Goal: Use online tool/utility: Utilize a website feature to perform a specific function

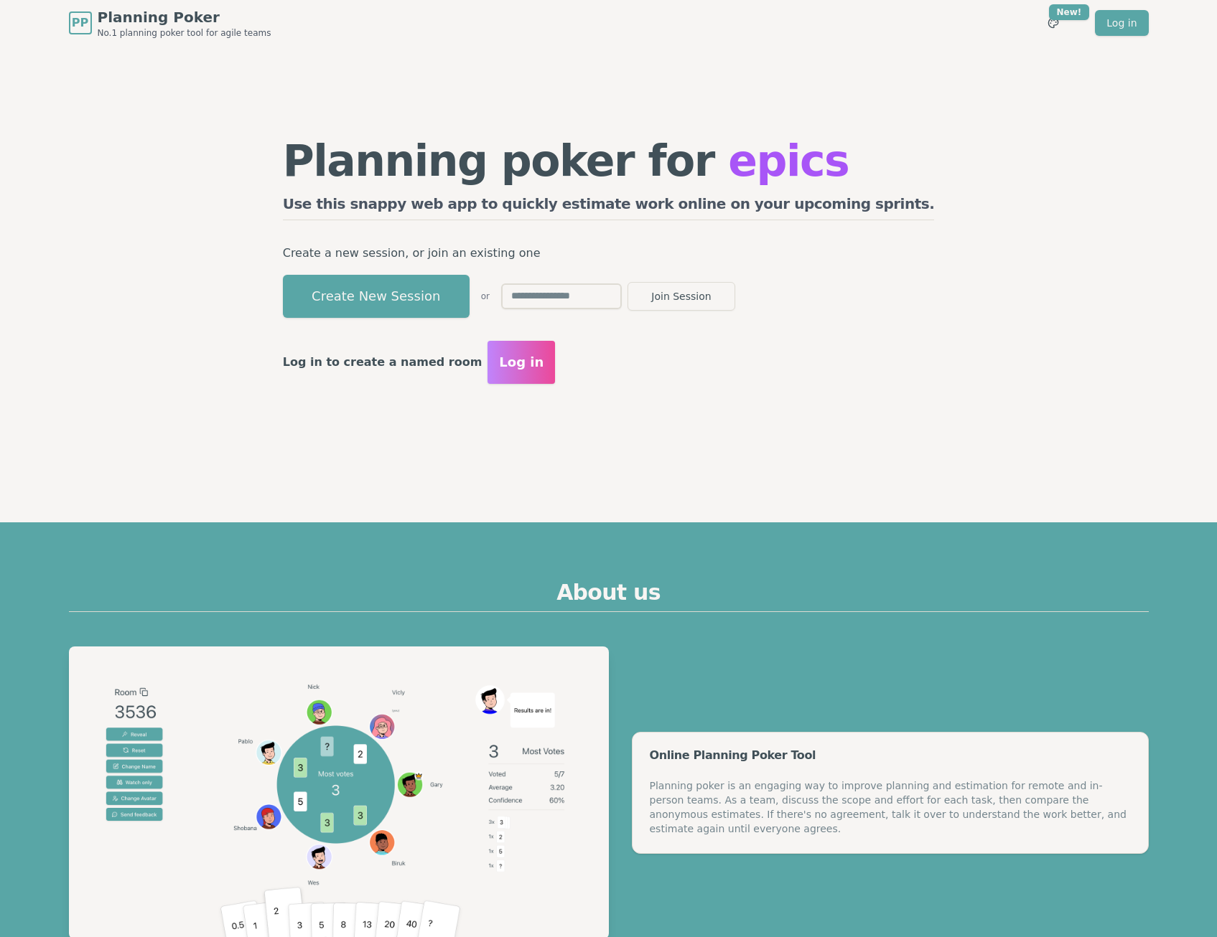
click at [622, 294] on input "text" at bounding box center [561, 297] width 121 height 26
click at [461, 302] on button "Create New Session" at bounding box center [376, 296] width 187 height 43
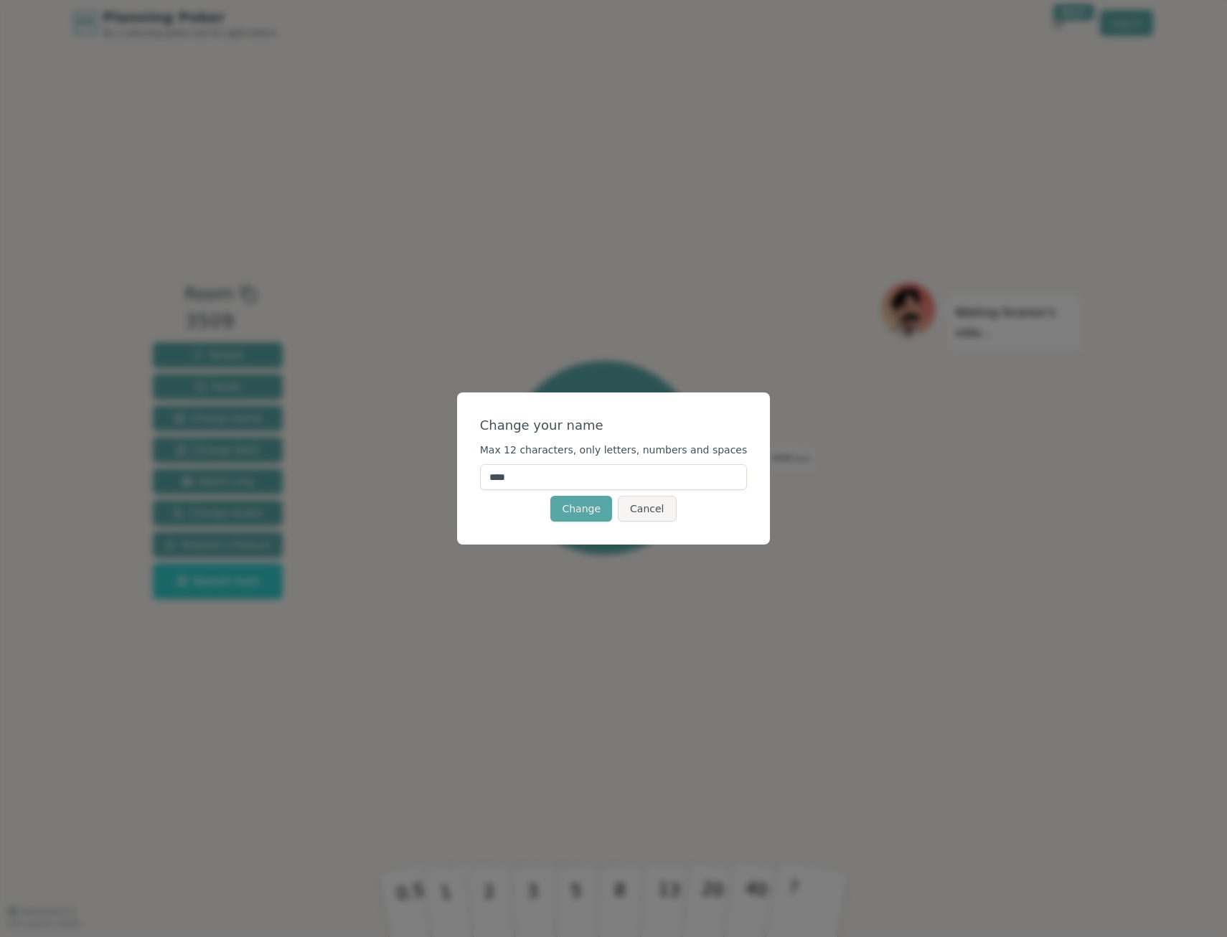
click at [633, 475] on input "****" at bounding box center [614, 477] width 268 height 26
type input "***"
click at [598, 510] on button "Change" at bounding box center [582, 509] width 62 height 26
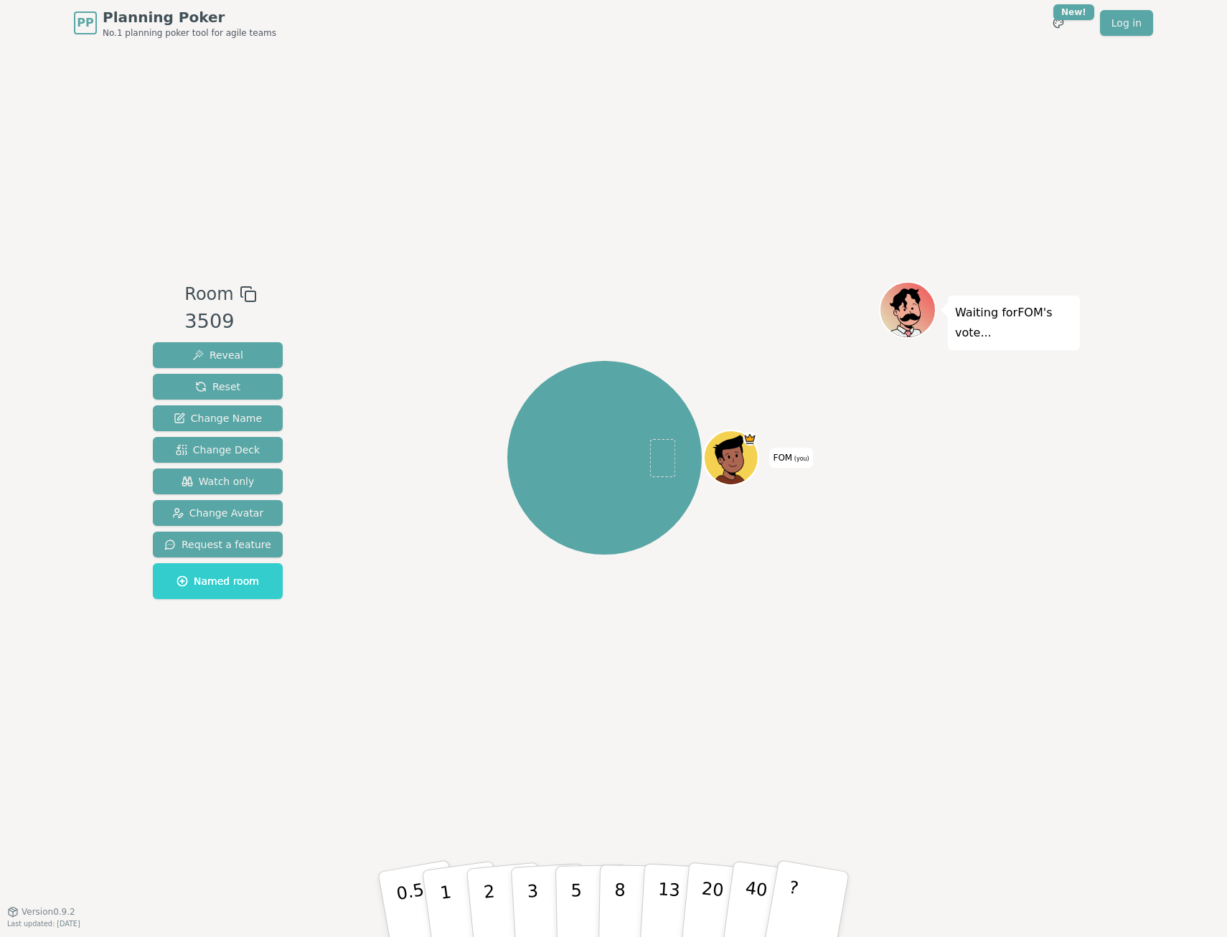
drag, startPoint x: 331, startPoint y: 350, endPoint x: 334, endPoint y: 191, distance: 159.4
click at [331, 350] on div "FOM (you)" at bounding box center [604, 457] width 549 height 301
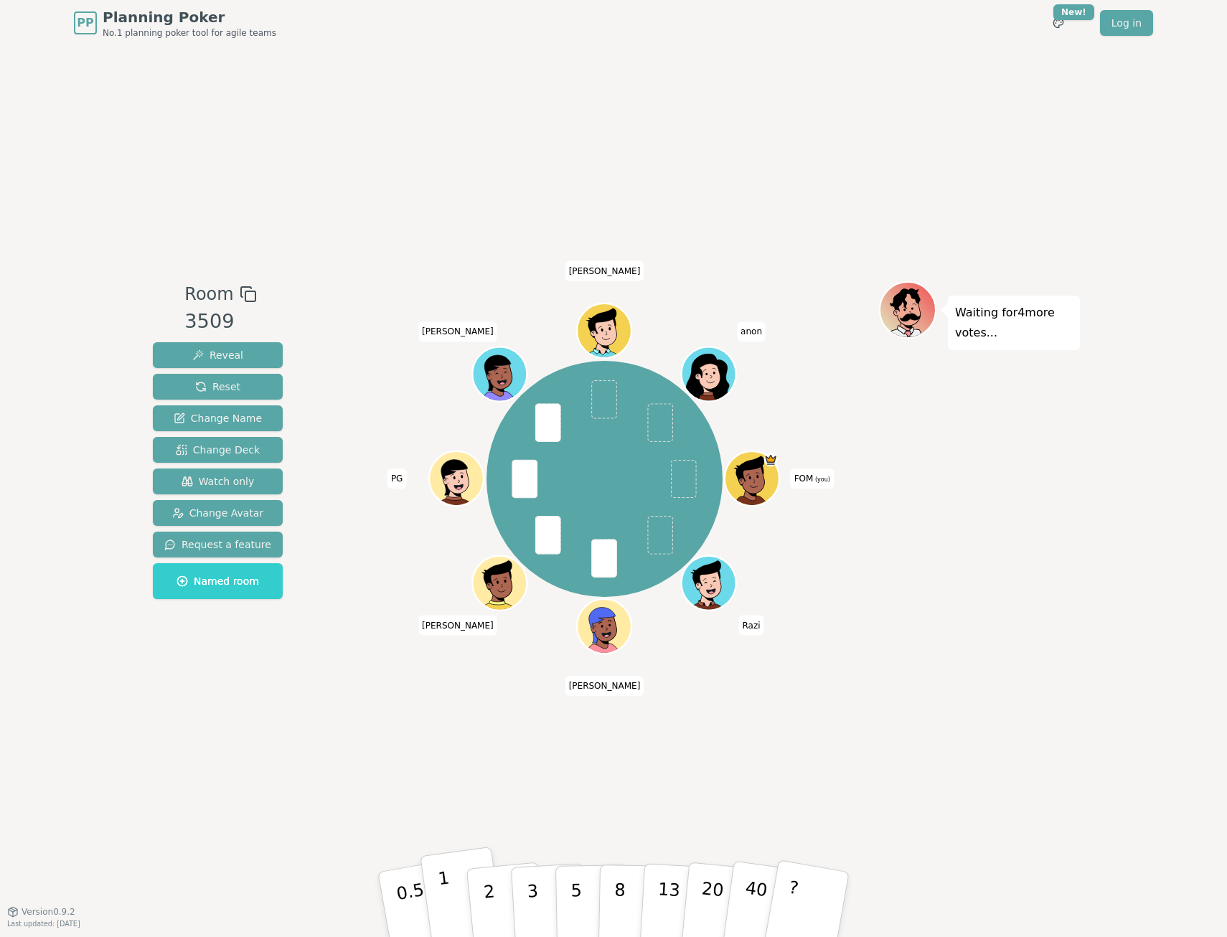
click at [464, 907] on button "1" at bounding box center [462, 905] width 85 height 116
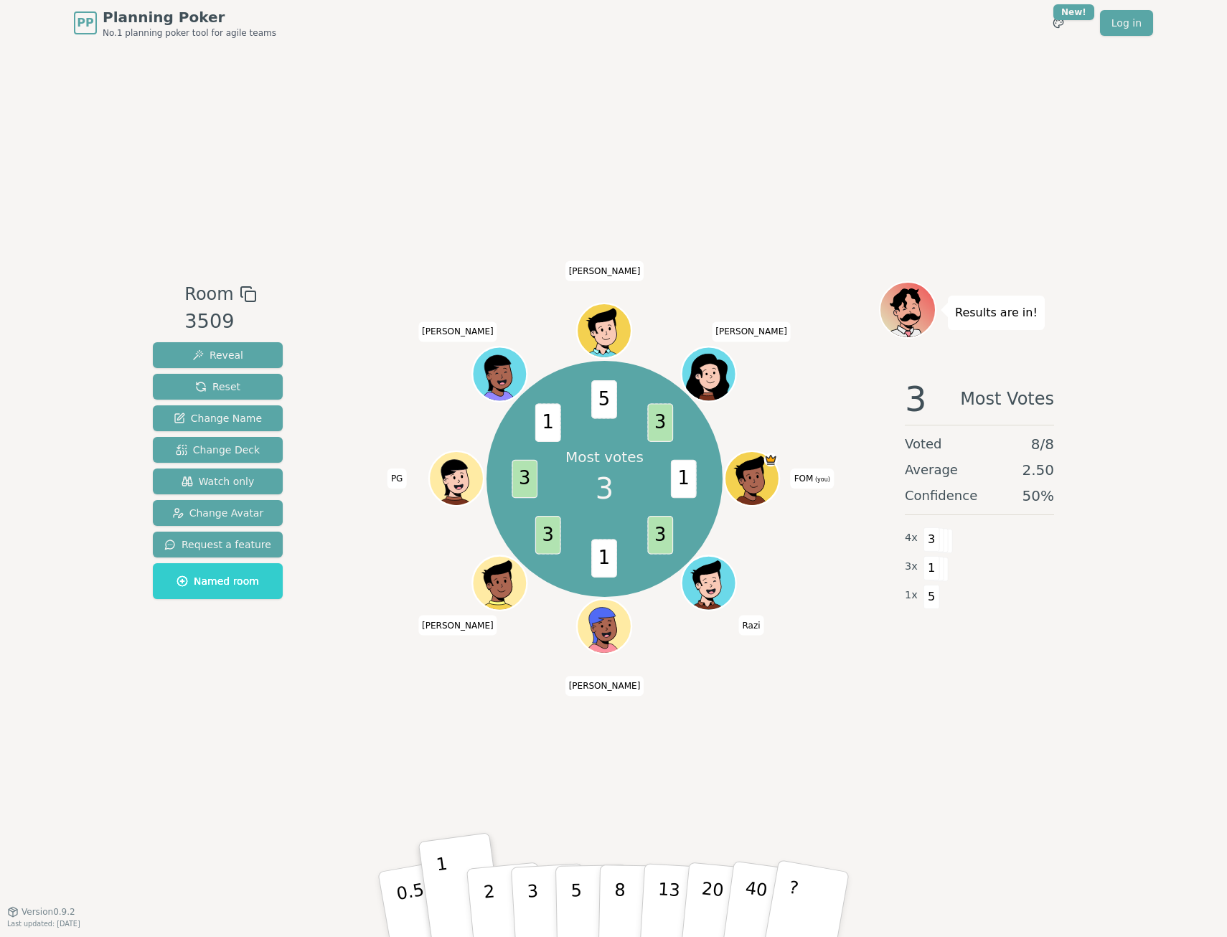
click at [828, 121] on div "Room 3509 Reveal Reset Change Name Change Deck Watch only Change Avatar Request…" at bounding box center [613, 479] width 933 height 866
click at [349, 291] on div at bounding box center [604, 294] width 549 height 26
click at [248, 383] on button "Reset" at bounding box center [218, 387] width 130 height 26
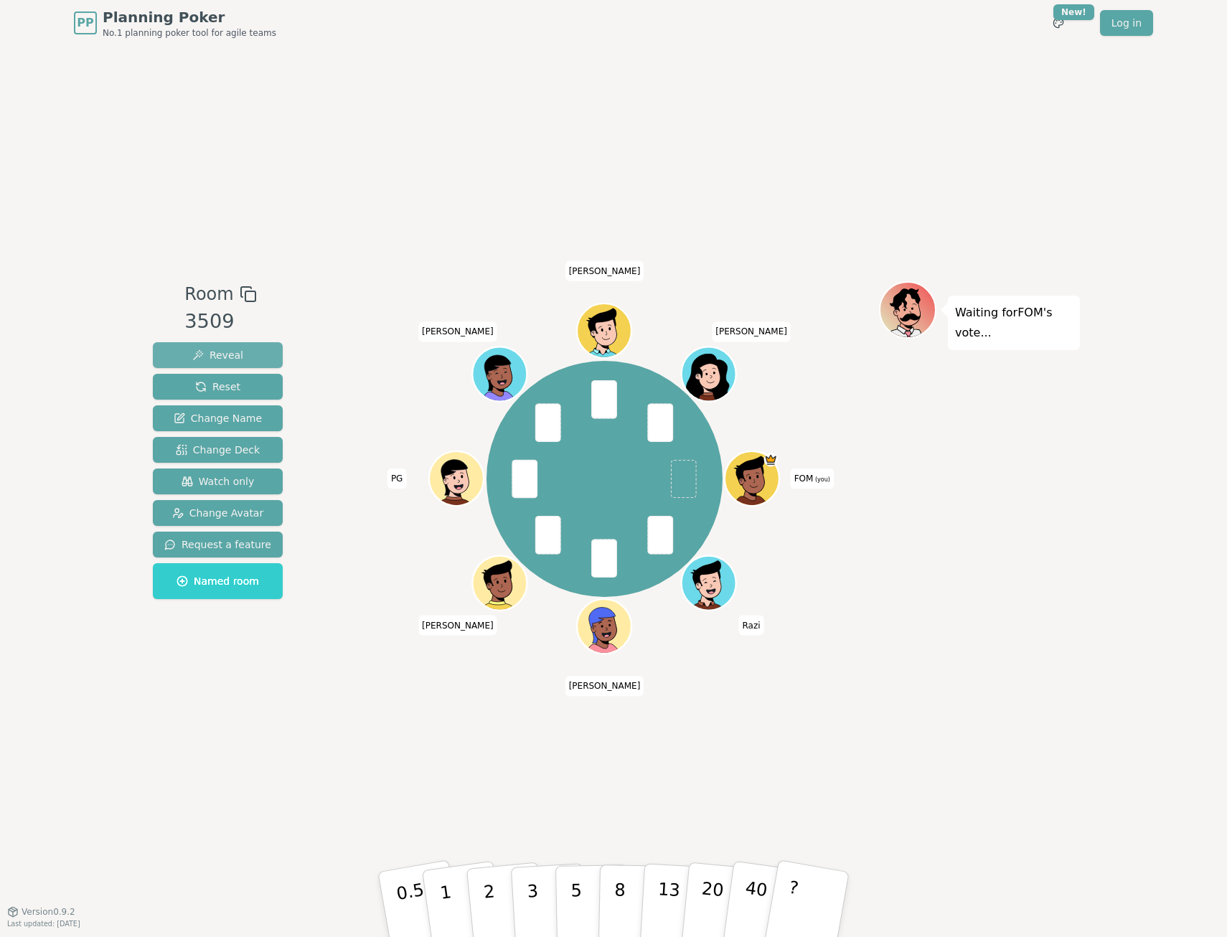
click at [225, 352] on span "Reveal" at bounding box center [217, 355] width 51 height 14
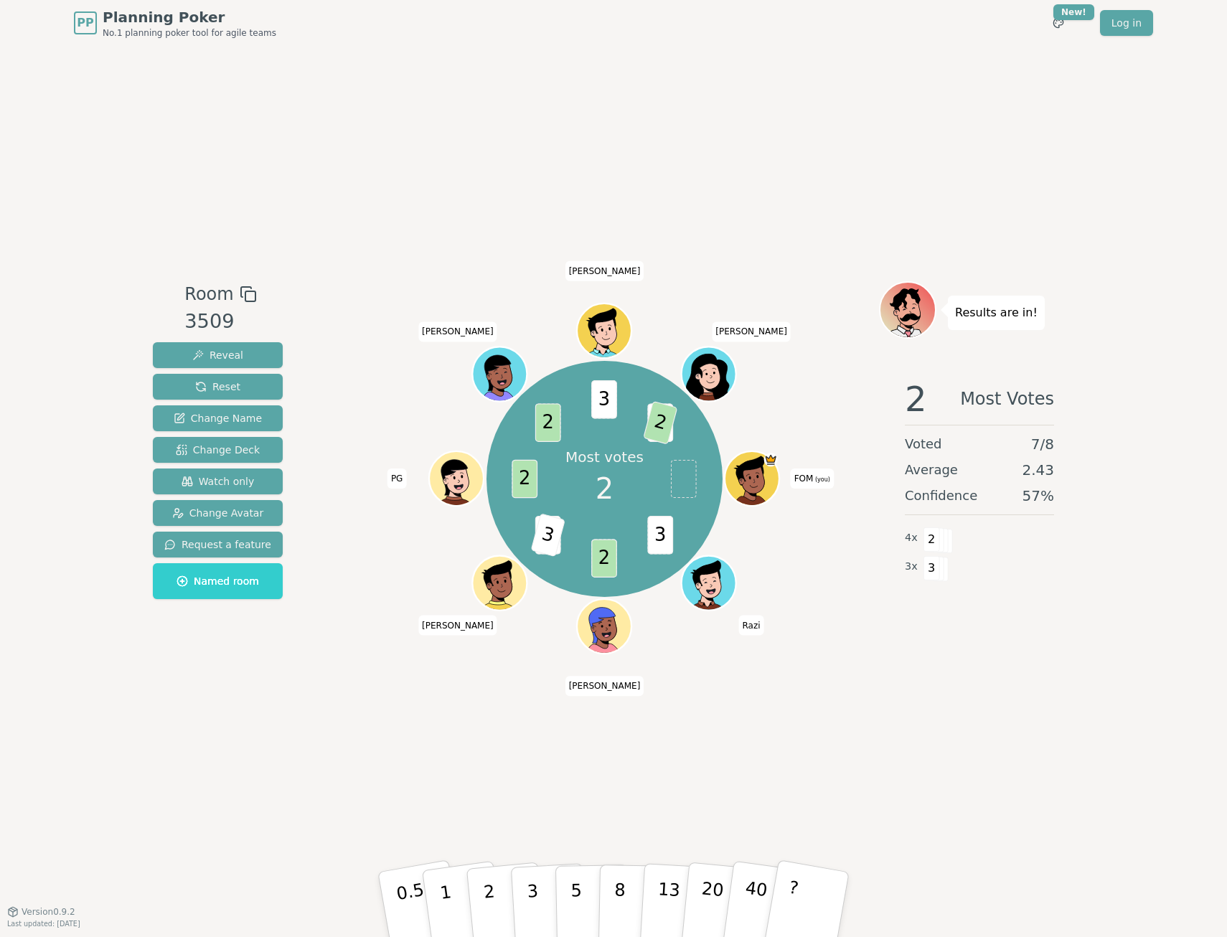
click at [768, 775] on div "Room 3509 Reveal Reset Change Name Change Deck Watch only Change Avatar Request…" at bounding box center [613, 479] width 933 height 866
click at [764, 779] on div "Room 3509 Reveal Reset Change Name Change Deck Watch only Change Avatar Request…" at bounding box center [613, 479] width 933 height 866
click at [766, 779] on div "Room 3509 Reveal Reset Change Name Change Deck Watch only Change Avatar Request…" at bounding box center [613, 479] width 933 height 866
click at [1085, 701] on div "PP Planning Poker No.1 planning poker tool for agile teams Toggle theme New! Lo…" at bounding box center [613, 468] width 1227 height 937
click at [233, 388] on span "Reset" at bounding box center [217, 387] width 45 height 14
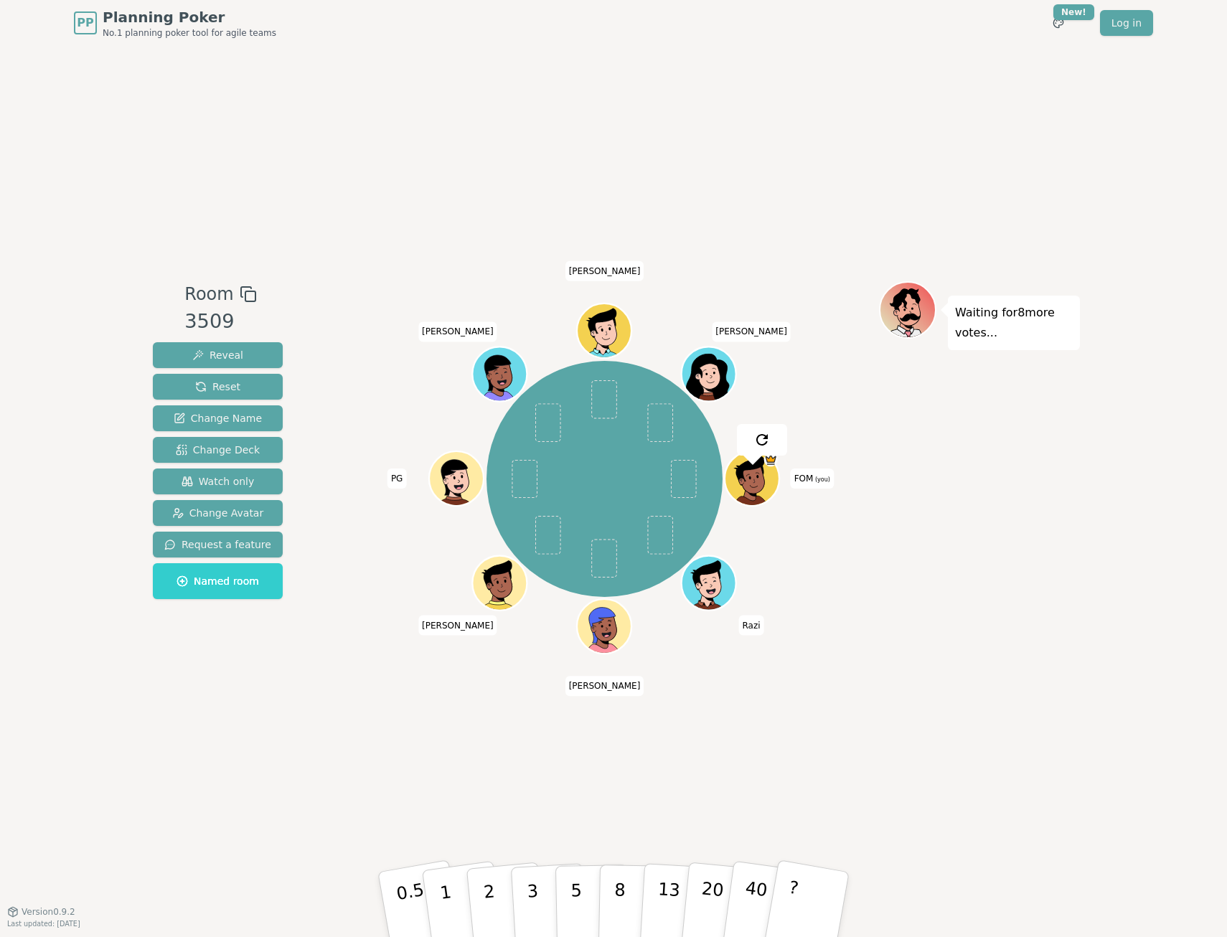
click at [250, 652] on div "Room 3509 Reveal Reset Change Name Change Deck Watch only Change Avatar Request…" at bounding box center [217, 478] width 141 height 395
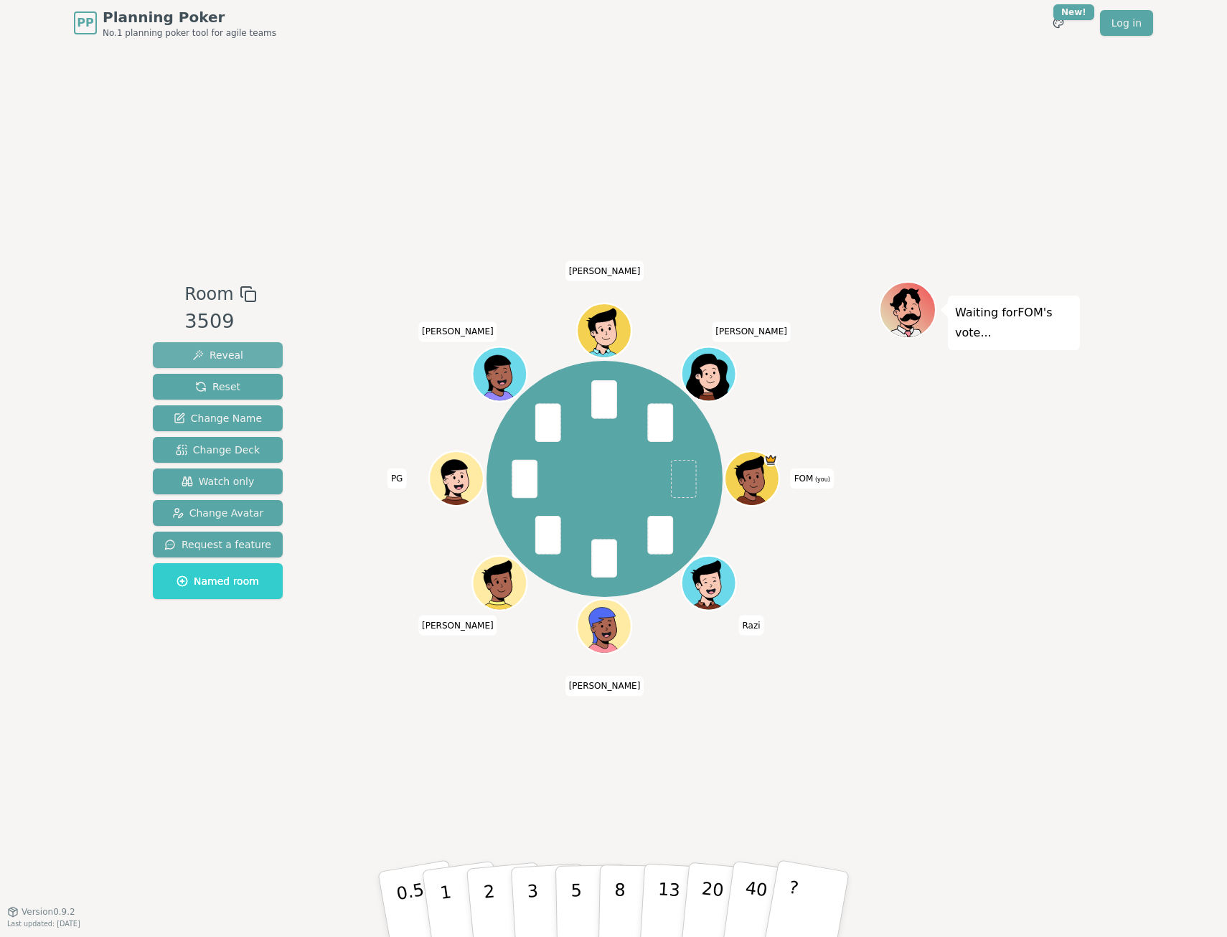
click at [235, 357] on span "Reveal" at bounding box center [217, 355] width 51 height 14
